Goal: Information Seeking & Learning: Find specific fact

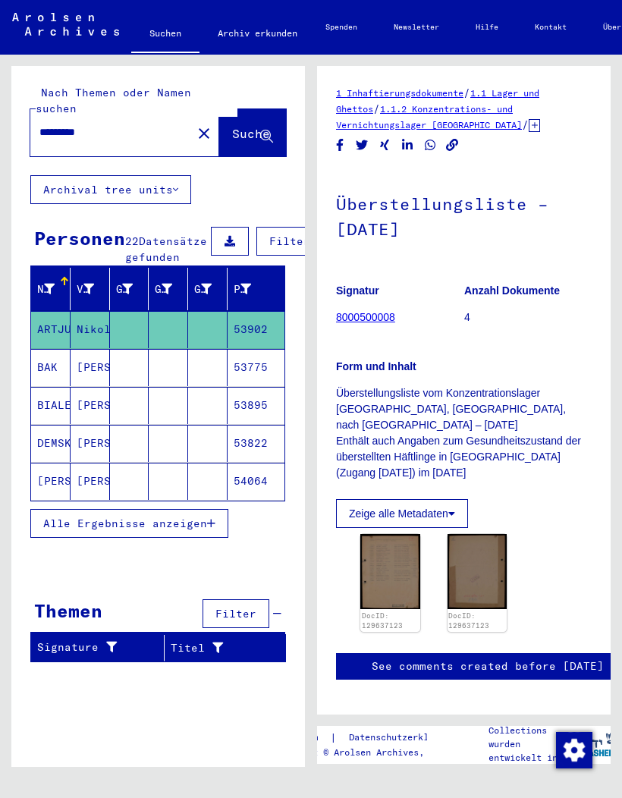
click at [195, 124] on mat-icon "close" at bounding box center [204, 133] width 18 height 18
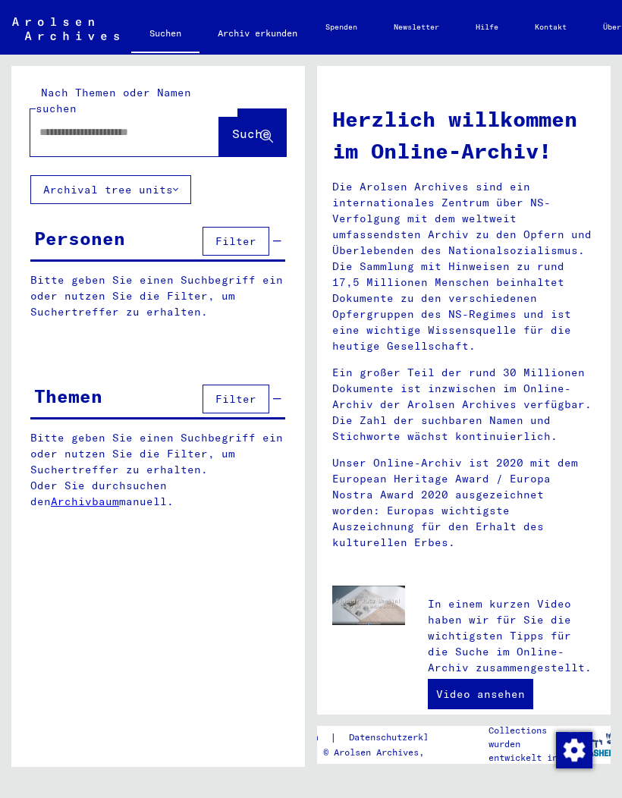
click at [72, 124] on input "text" at bounding box center [106, 132] width 134 height 16
type input "********"
click at [255, 126] on span "Suche" at bounding box center [251, 133] width 38 height 15
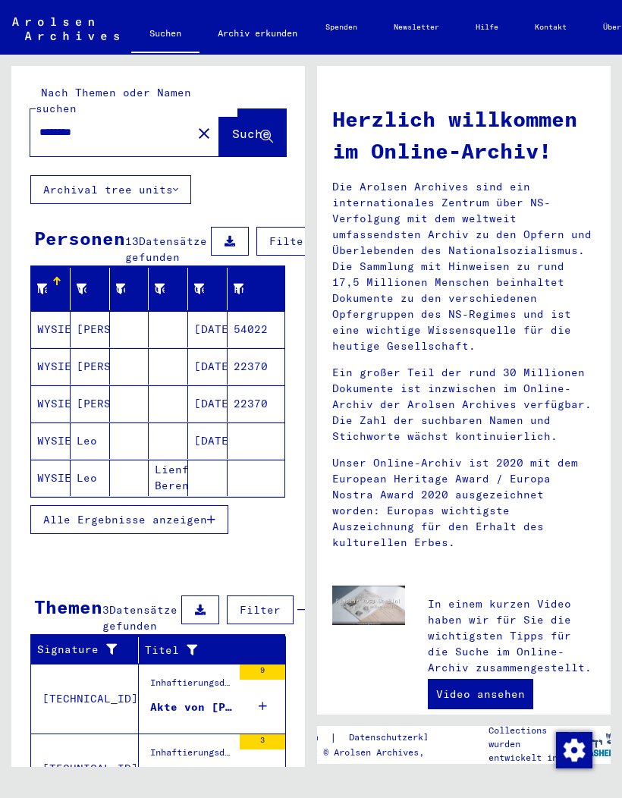
click at [95, 330] on mat-cell "[PERSON_NAME]" at bounding box center [90, 329] width 39 height 36
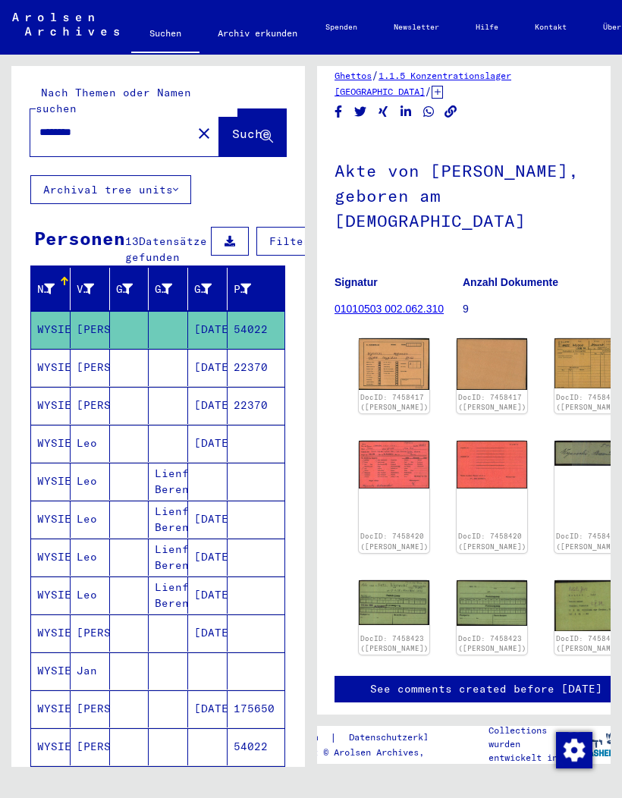
scroll to position [35, 2]
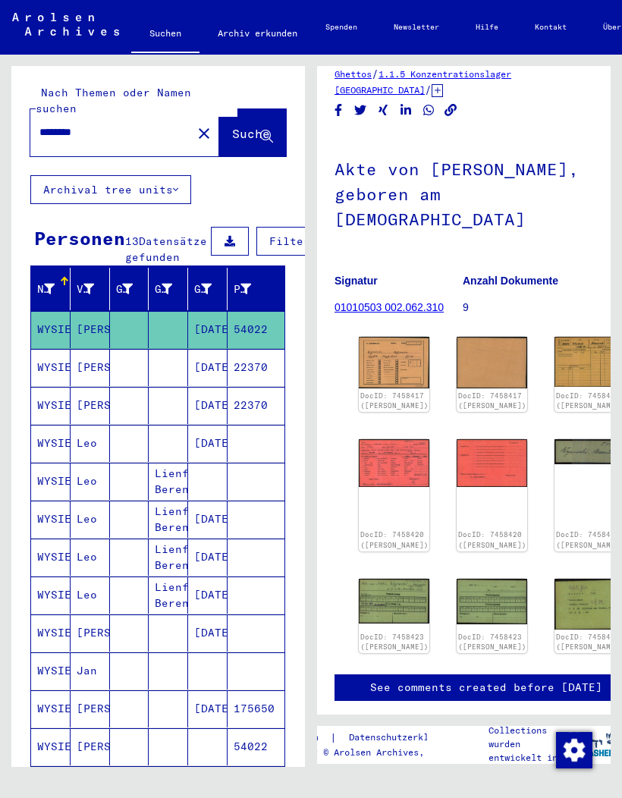
click at [400, 359] on img at bounding box center [394, 363] width 71 height 52
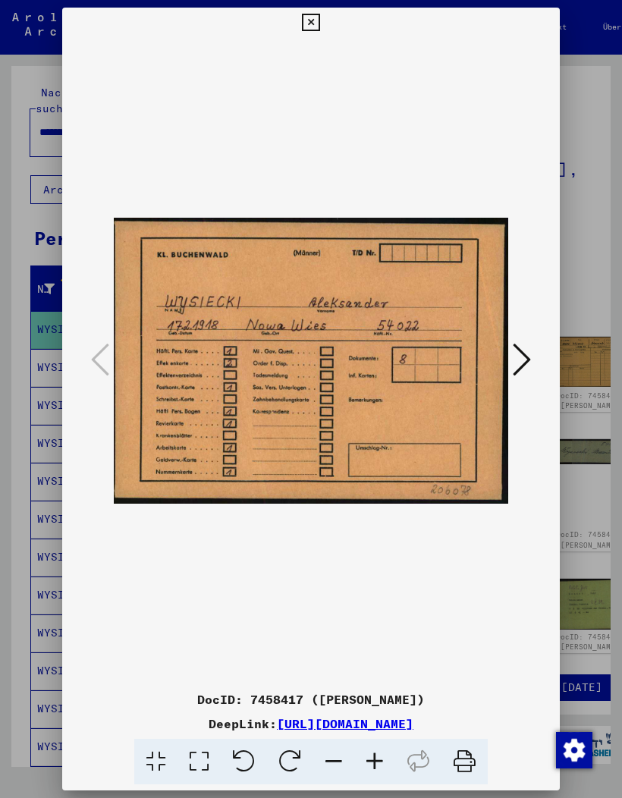
click at [530, 352] on icon at bounding box center [522, 359] width 18 height 36
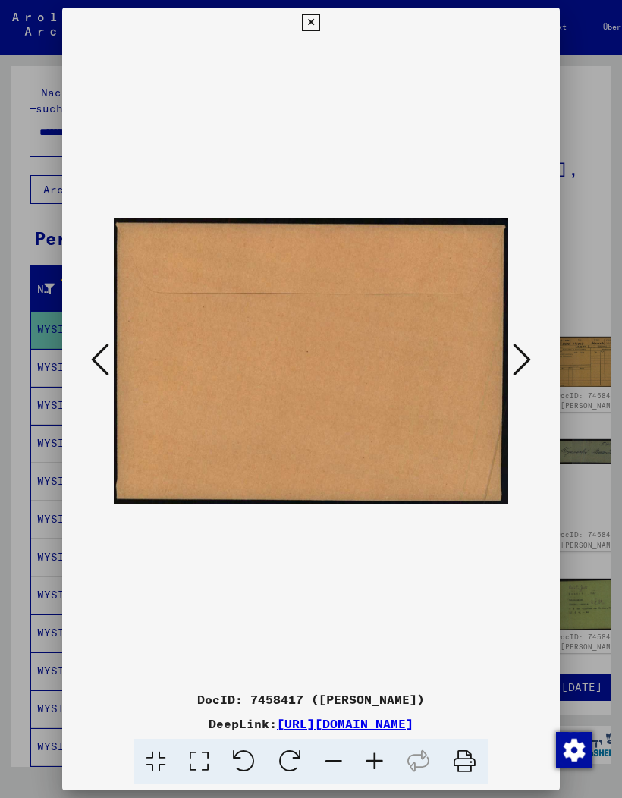
click at [103, 351] on icon at bounding box center [100, 359] width 18 height 36
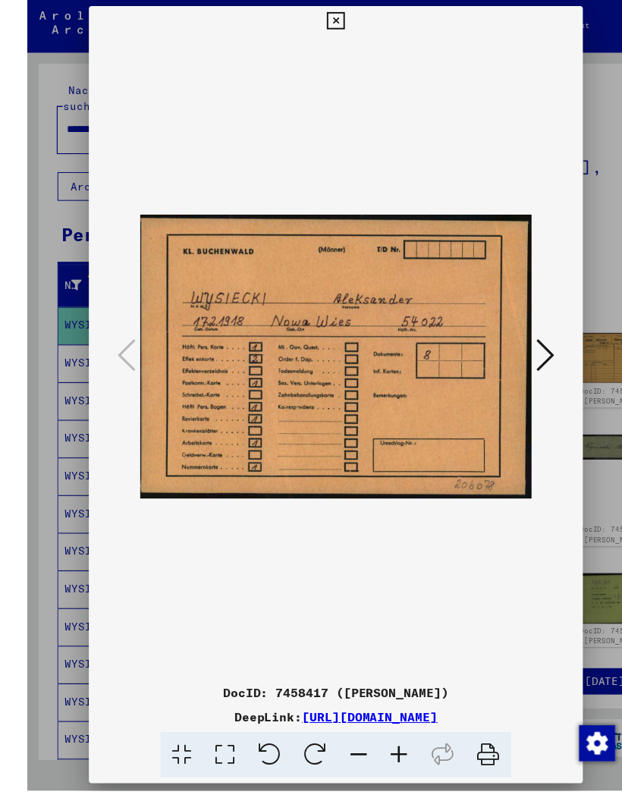
scroll to position [0, 0]
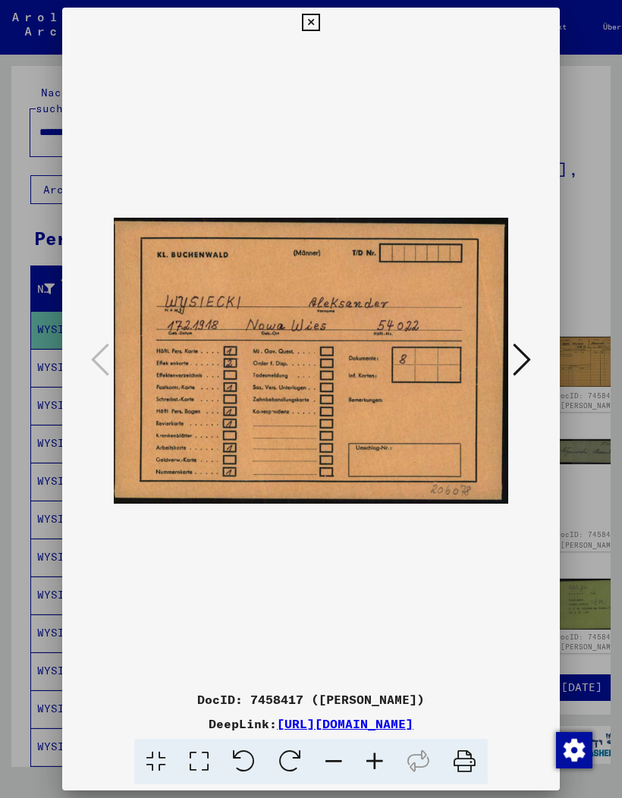
click at [514, 354] on icon at bounding box center [522, 359] width 18 height 36
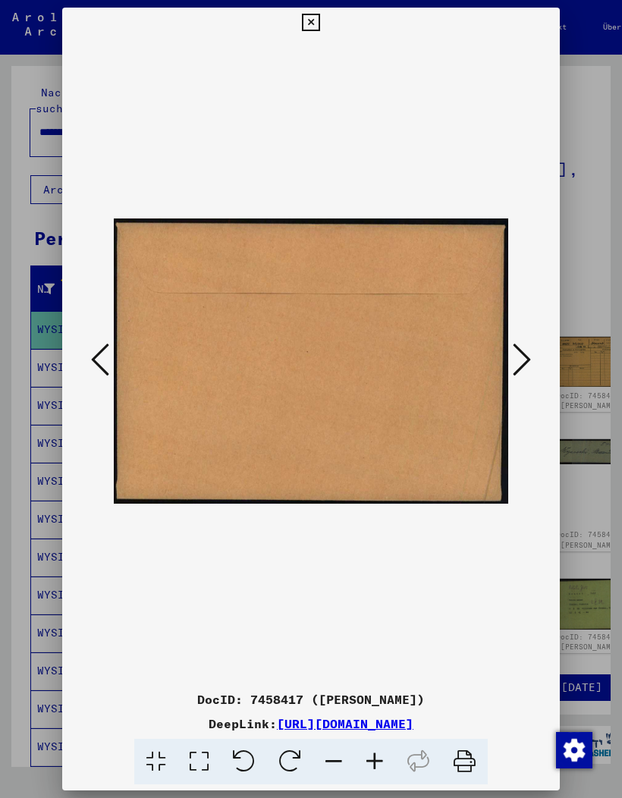
click at [518, 355] on icon at bounding box center [522, 359] width 18 height 36
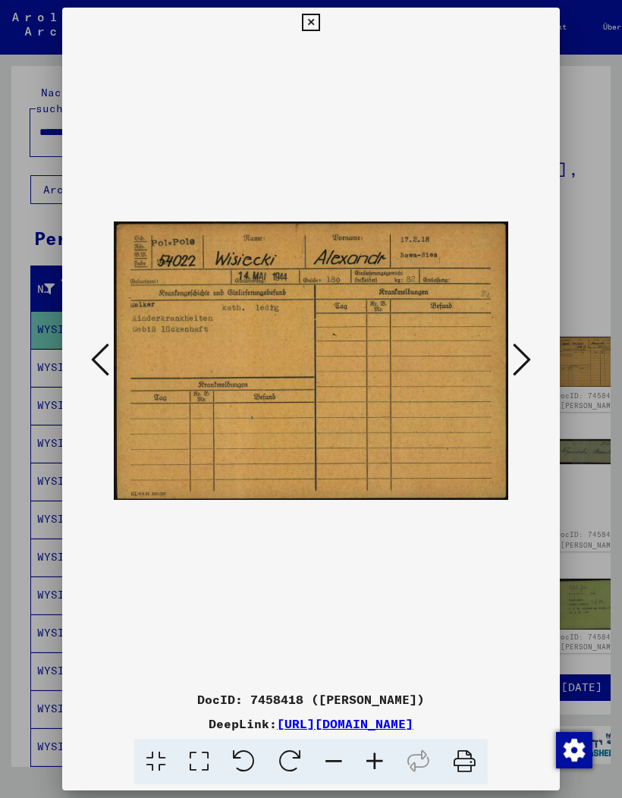
click at [527, 351] on icon at bounding box center [522, 359] width 18 height 36
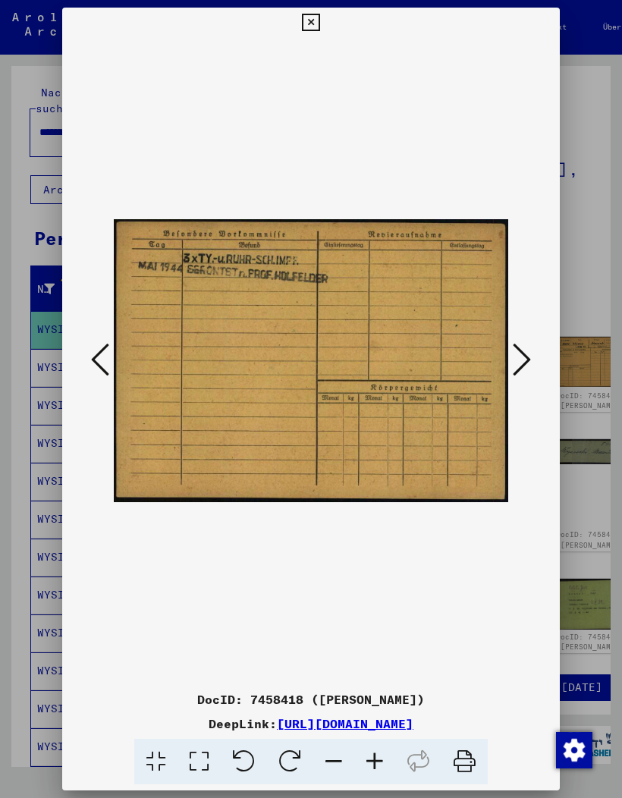
click at [101, 366] on icon at bounding box center [100, 359] width 18 height 36
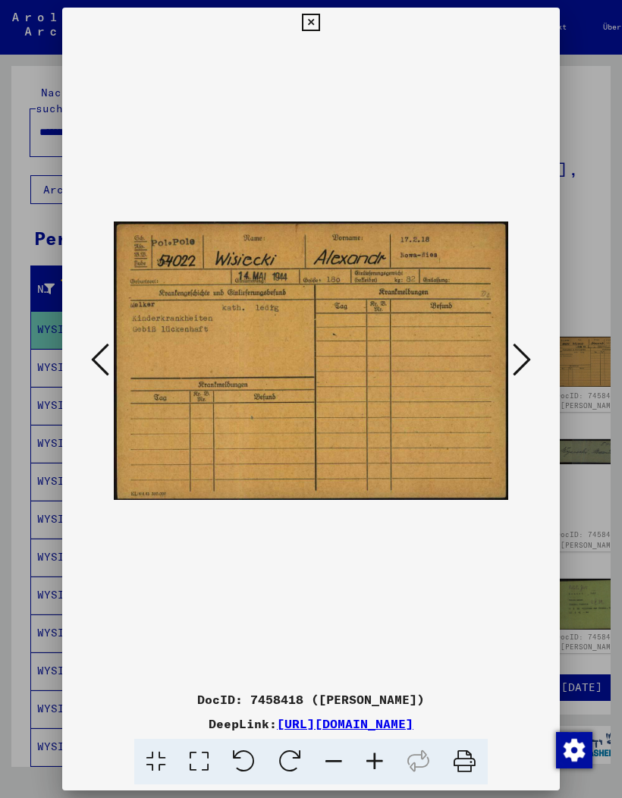
click at [530, 363] on icon at bounding box center [522, 359] width 18 height 36
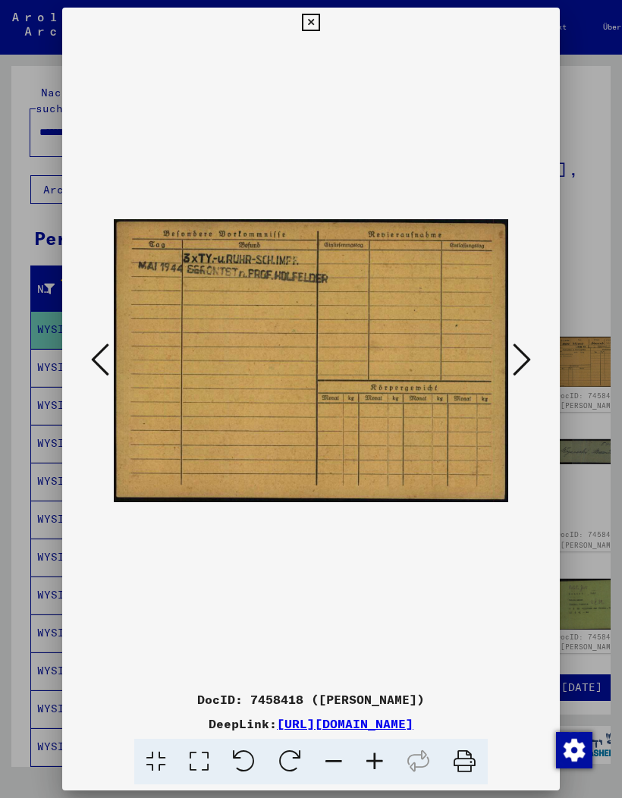
click at [527, 353] on icon at bounding box center [522, 359] width 18 height 36
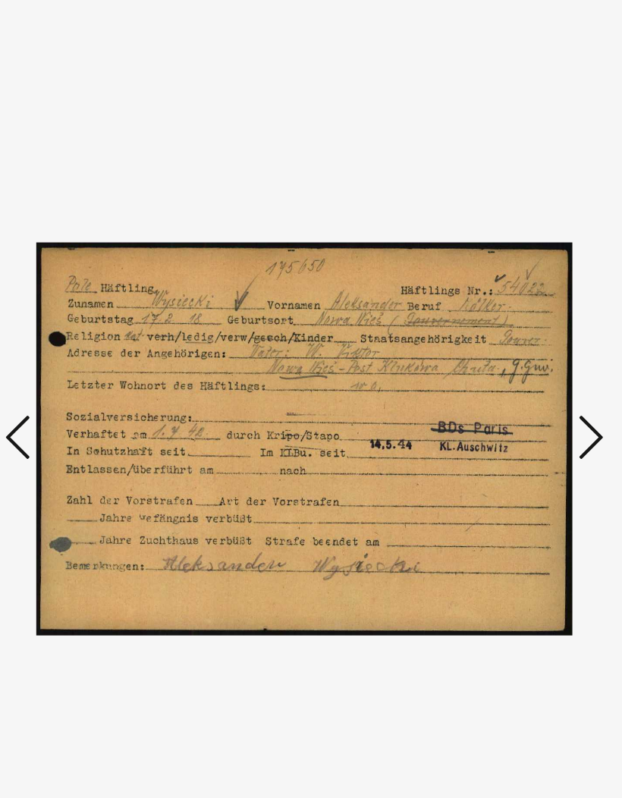
click at [513, 341] on icon at bounding box center [522, 359] width 18 height 36
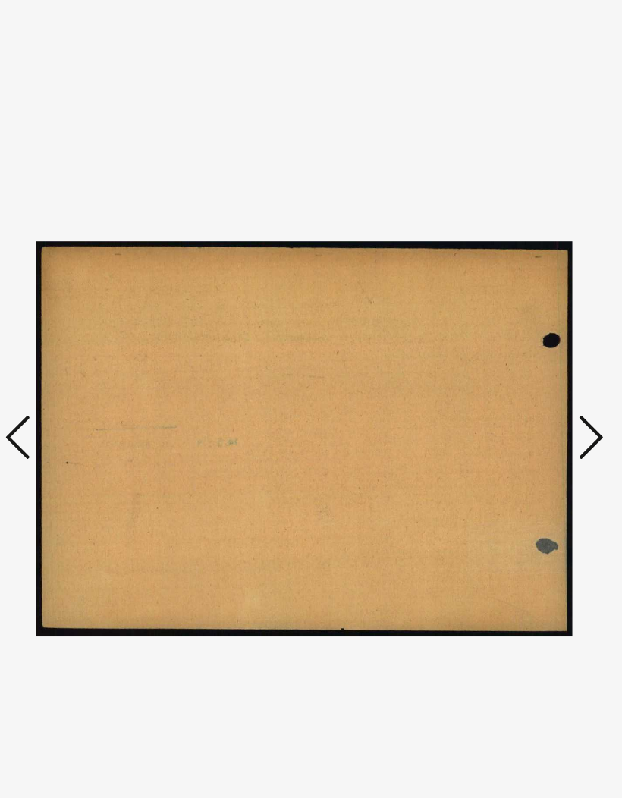
click at [513, 341] on icon at bounding box center [522, 359] width 18 height 36
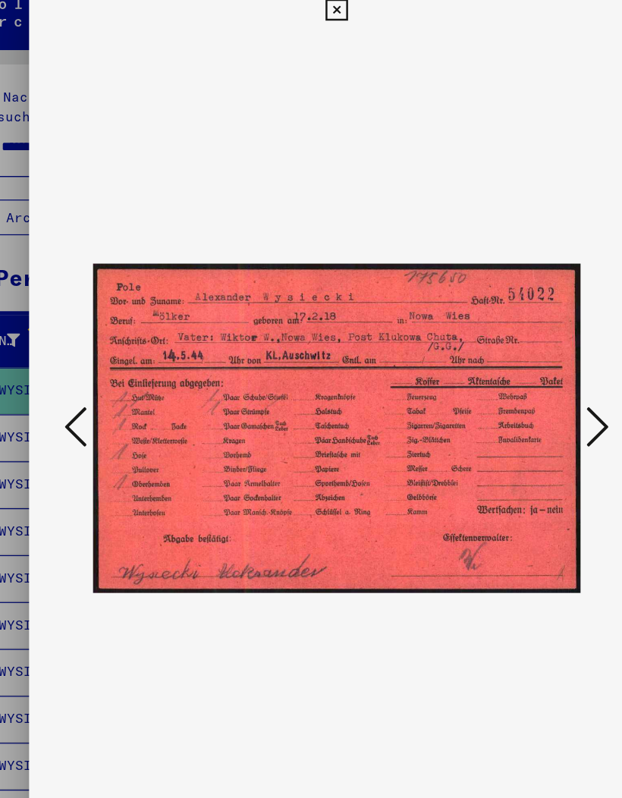
click at [513, 343] on icon at bounding box center [522, 359] width 18 height 36
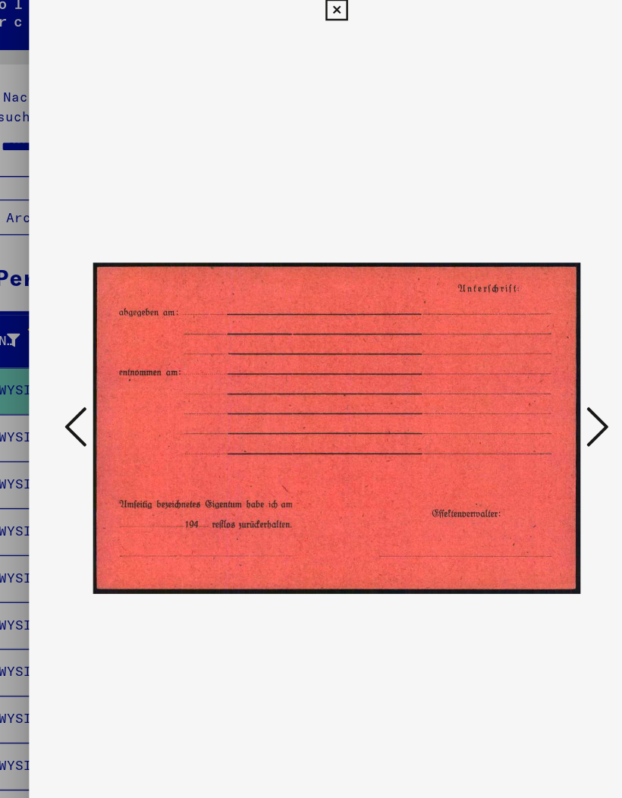
click at [513, 341] on icon at bounding box center [522, 359] width 18 height 36
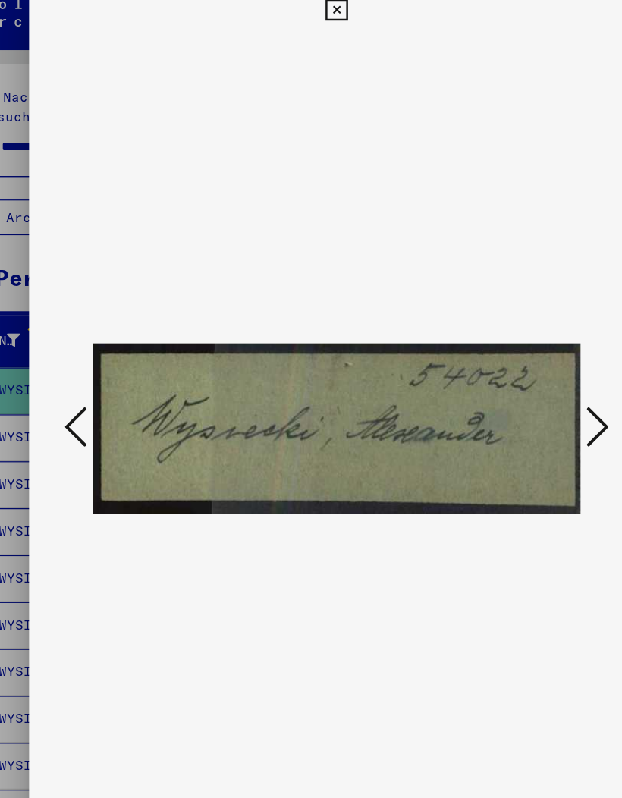
click at [513, 341] on icon at bounding box center [522, 359] width 18 height 36
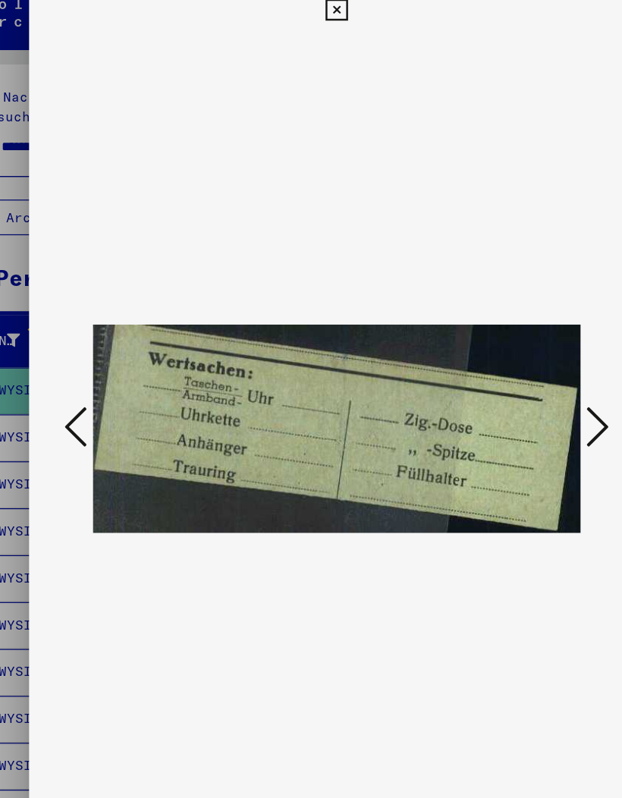
click at [513, 343] on icon at bounding box center [522, 359] width 18 height 36
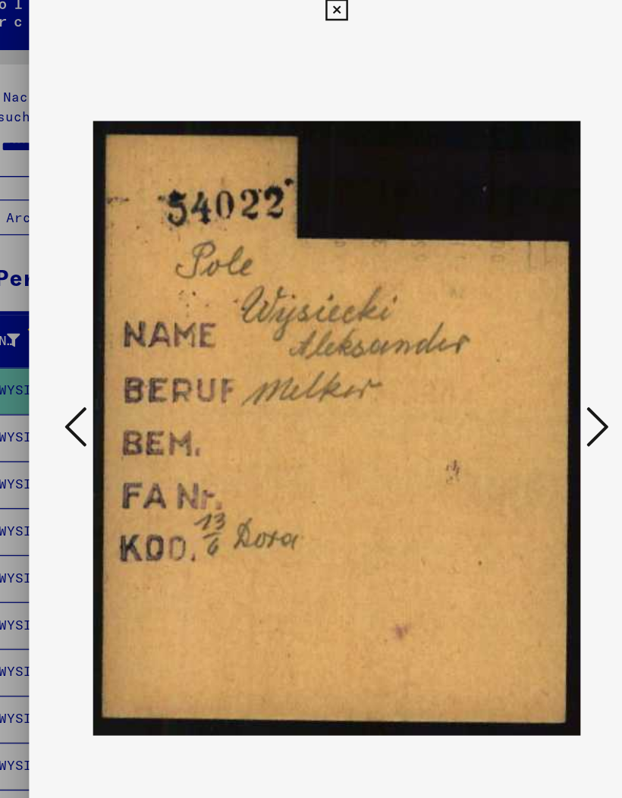
click at [513, 349] on icon at bounding box center [522, 359] width 18 height 36
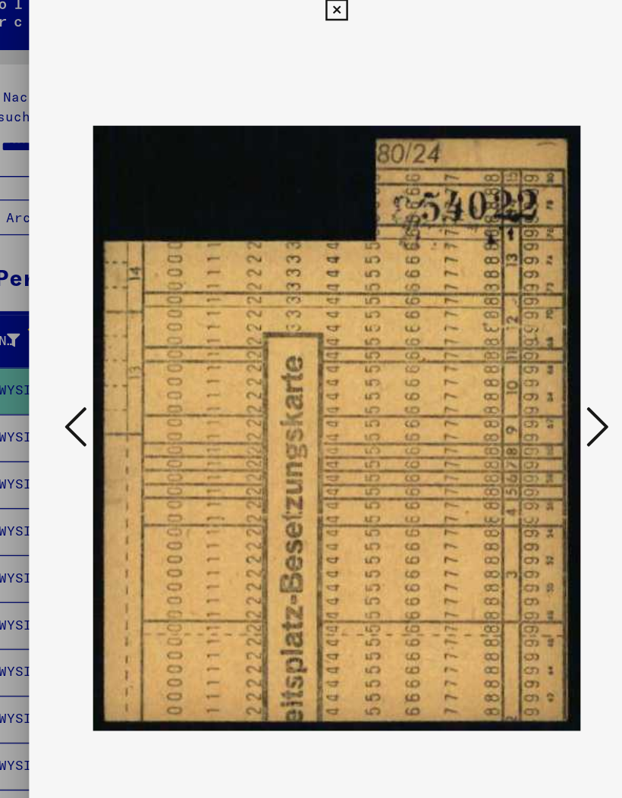
click at [513, 344] on icon at bounding box center [522, 359] width 18 height 36
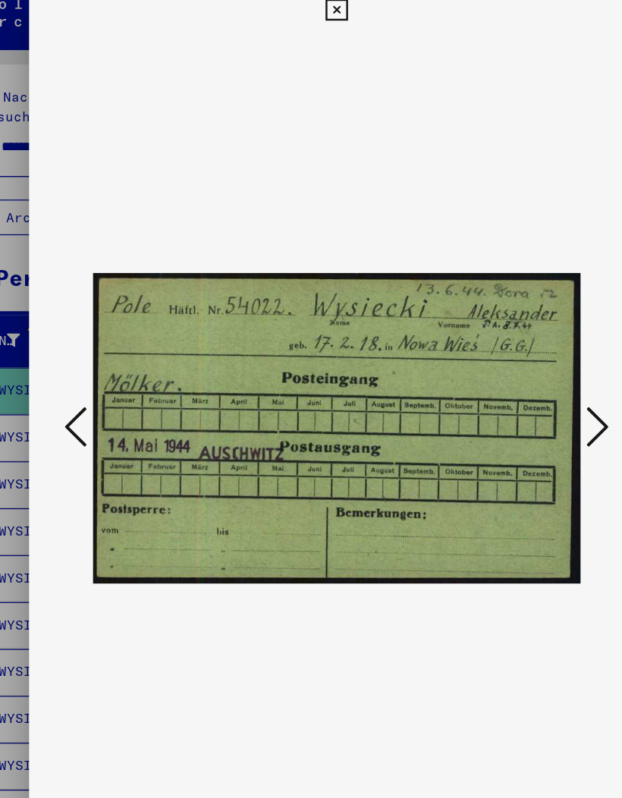
click at [513, 344] on icon at bounding box center [522, 359] width 18 height 36
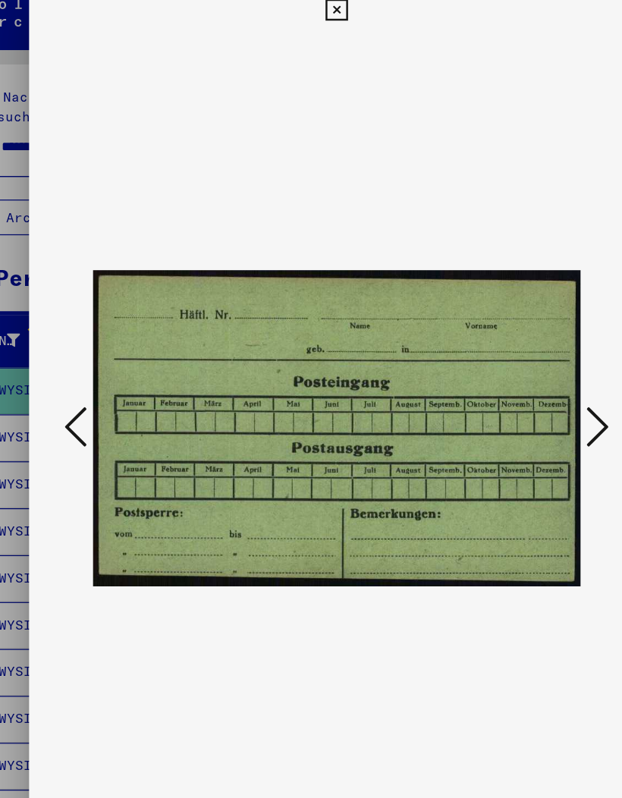
click at [513, 345] on icon at bounding box center [522, 359] width 18 height 36
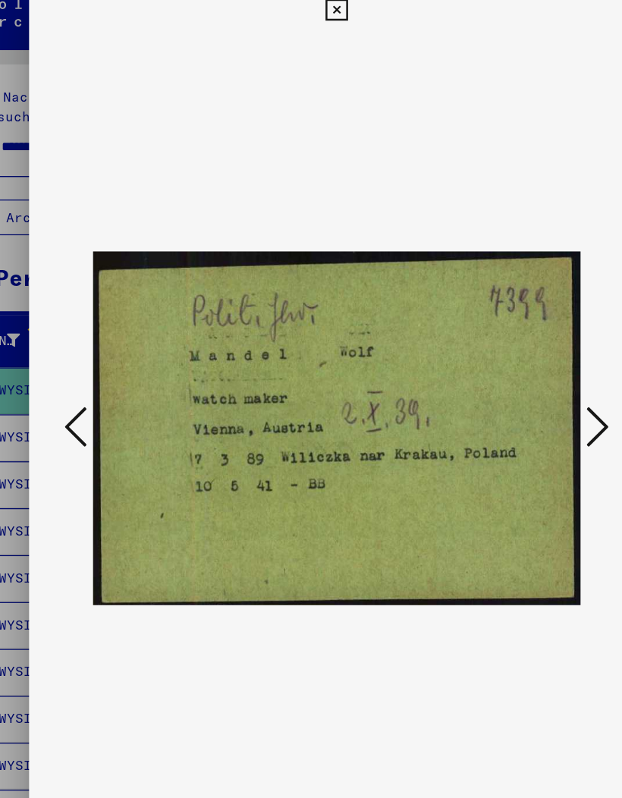
click at [513, 344] on icon at bounding box center [522, 359] width 18 height 36
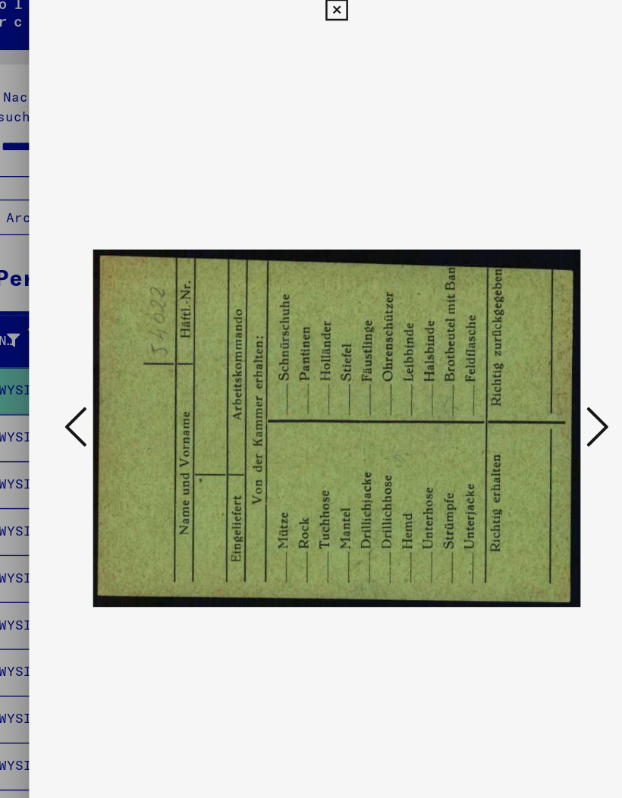
click at [513, 343] on icon at bounding box center [522, 359] width 18 height 36
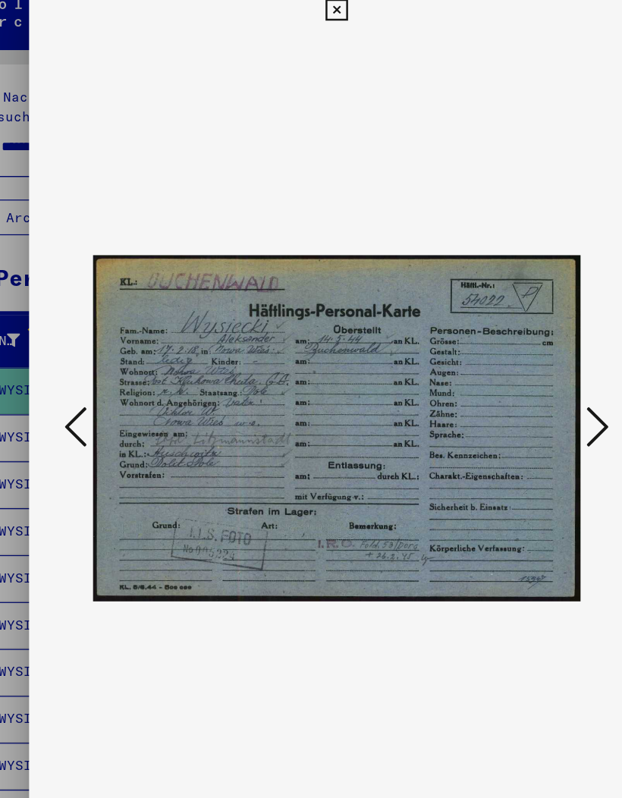
click at [513, 344] on icon at bounding box center [522, 359] width 18 height 36
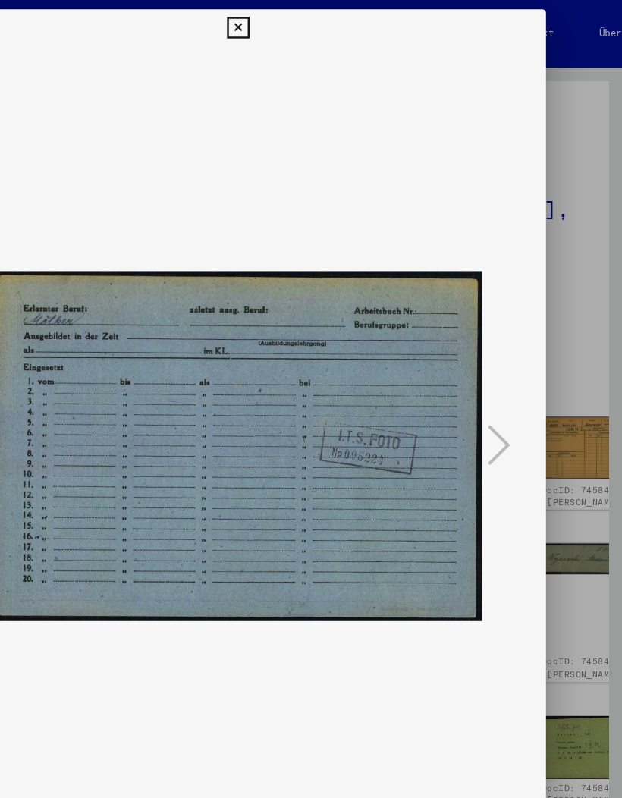
click at [319, 15] on icon at bounding box center [310, 23] width 17 height 18
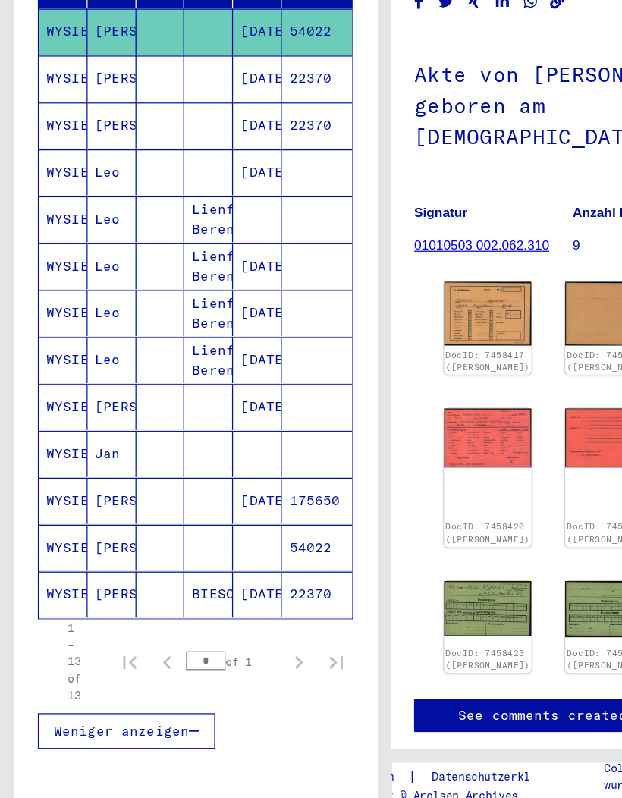
scroll to position [195, 0]
click at [85, 533] on mat-cell "[PERSON_NAME]" at bounding box center [90, 551] width 39 height 37
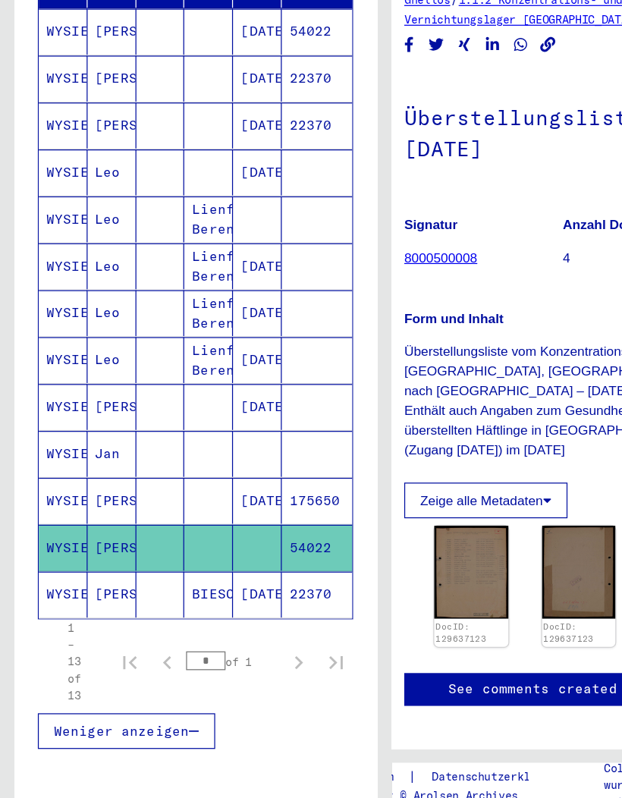
scroll to position [0, 8]
click at [398, 534] on img at bounding box center [382, 571] width 60 height 75
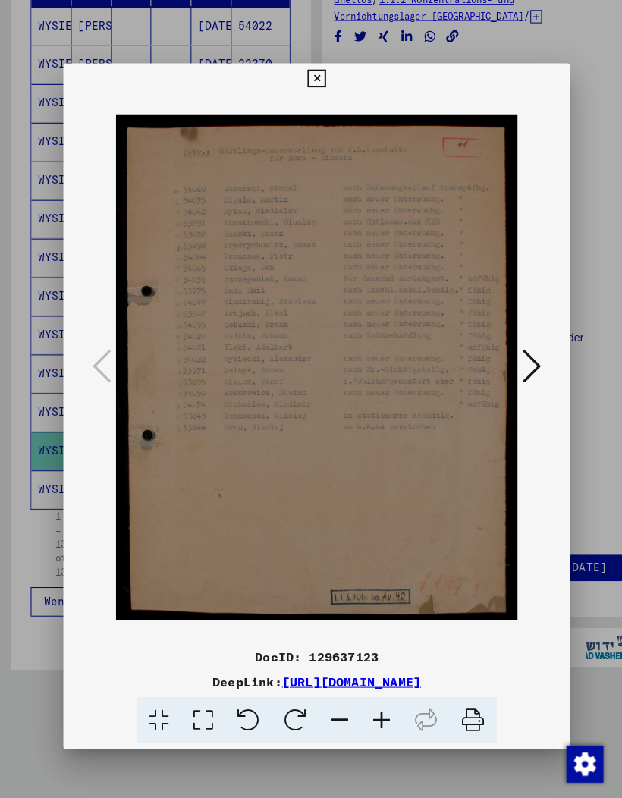
click at [319, 70] on icon at bounding box center [310, 77] width 17 height 18
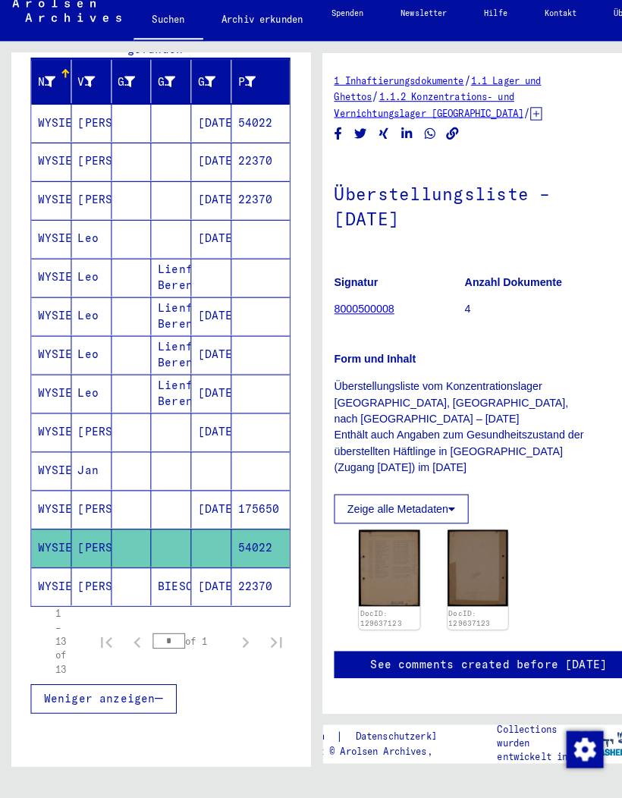
click at [93, 495] on mat-cell "[PERSON_NAME]" at bounding box center [90, 513] width 39 height 37
